Goal: Communication & Community: Answer question/provide support

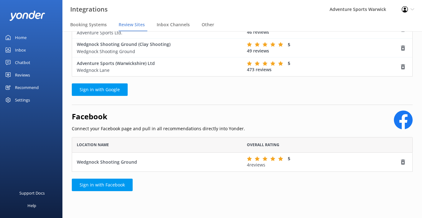
scroll to position [35, 341]
click at [21, 75] on div "Reviews" at bounding box center [22, 75] width 15 height 12
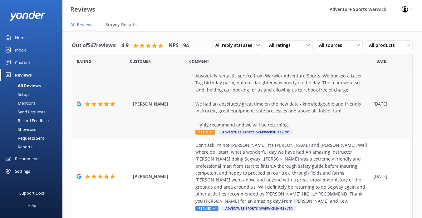
click at [205, 134] on span "Reply" at bounding box center [206, 132] width 20 height 5
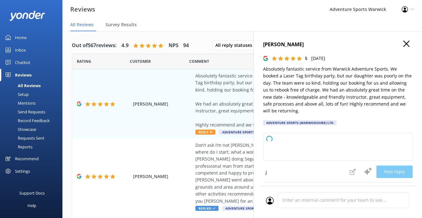
type textarea "Thank you so much for your wonderful review! We're delighted your daughter was …"
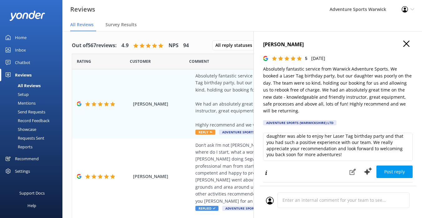
scroll to position [9, 0]
click at [401, 166] on button "Post reply" at bounding box center [395, 172] width 36 height 12
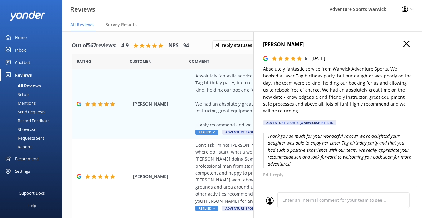
click at [19, 47] on div "Inbox" at bounding box center [20, 50] width 11 height 12
